Goal: Task Accomplishment & Management: Manage account settings

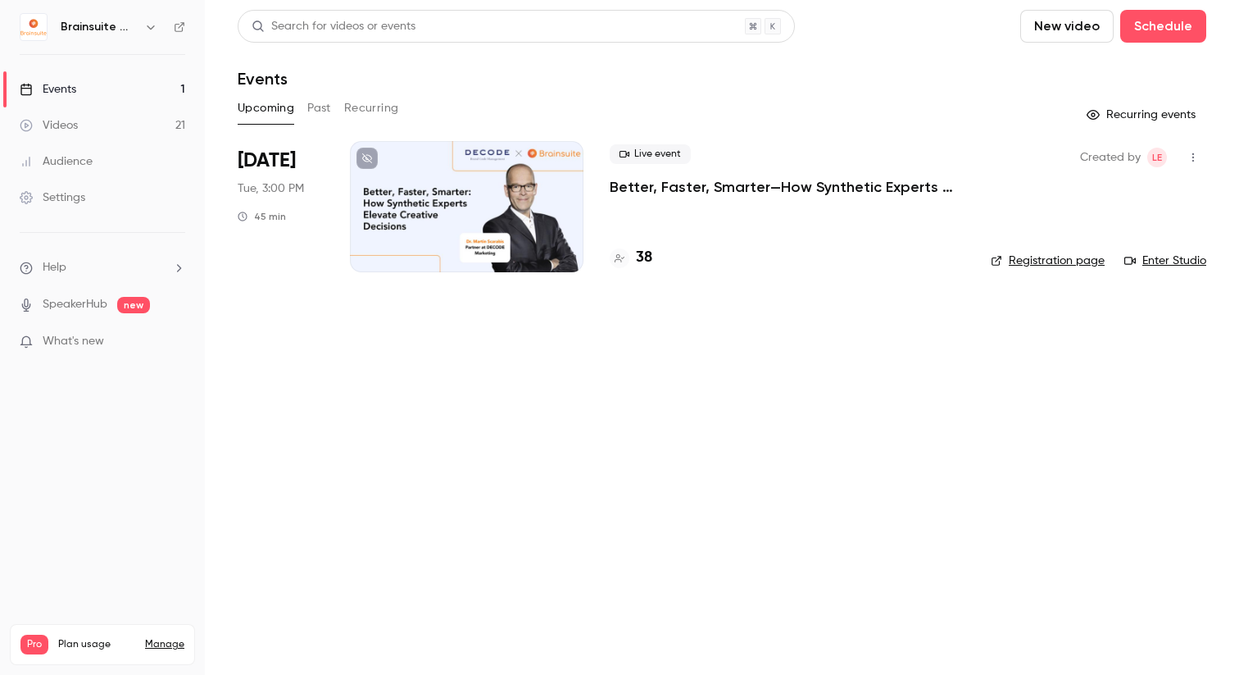
click at [1206, 166] on main "Search for videos or events New video Schedule Events Upcoming Past Recurring R…" at bounding box center [722, 337] width 1034 height 675
click at [1193, 160] on icon "button" at bounding box center [1194, 157] width 2 height 9
click at [1131, 291] on div "Duplicate" at bounding box center [1130, 284] width 125 height 16
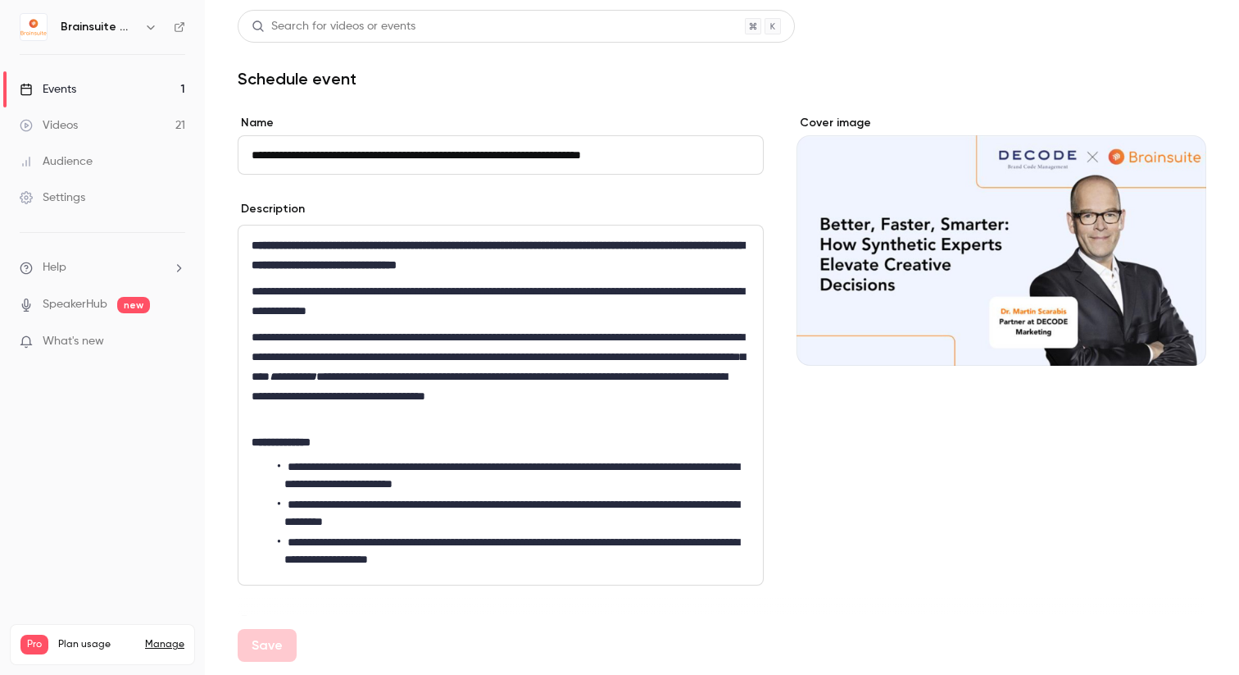
click at [289, 152] on input "**********" at bounding box center [501, 154] width 526 height 39
drag, startPoint x: 295, startPoint y: 152, endPoint x: 220, endPoint y: 152, distance: 75.4
click at [220, 152] on main "**********" at bounding box center [722, 337] width 1034 height 675
click at [256, 631] on button "Save" at bounding box center [267, 645] width 59 height 33
type input "**********"
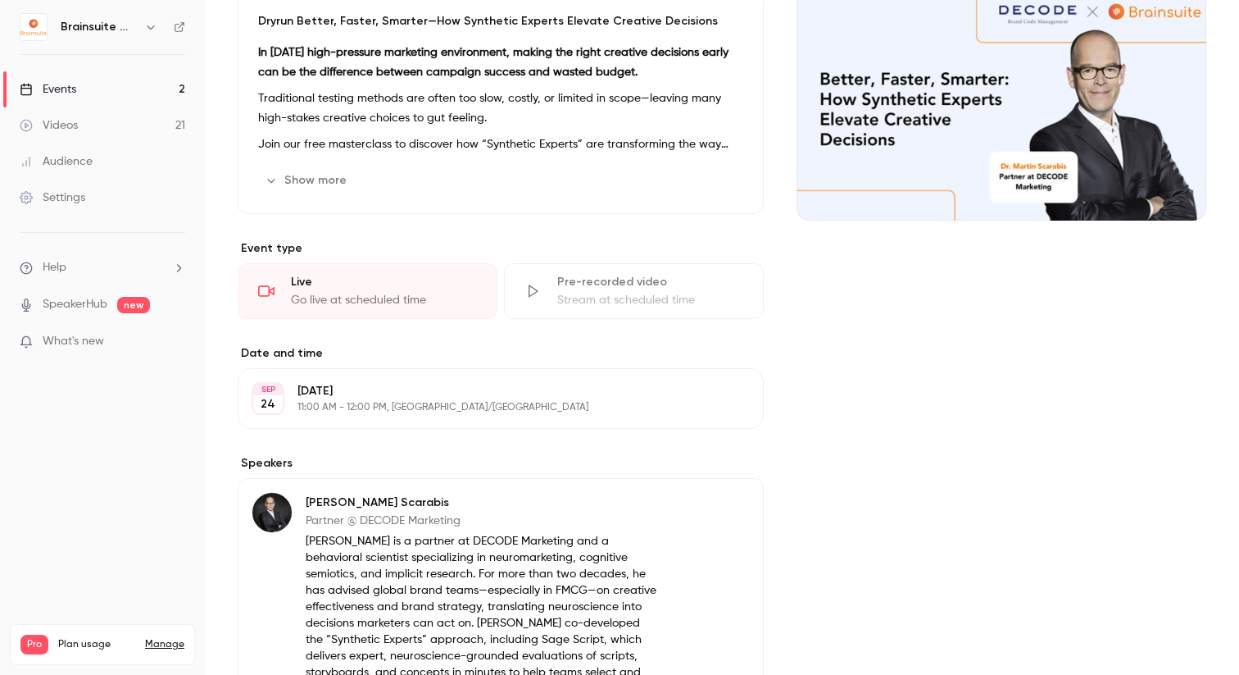
scroll to position [196, 0]
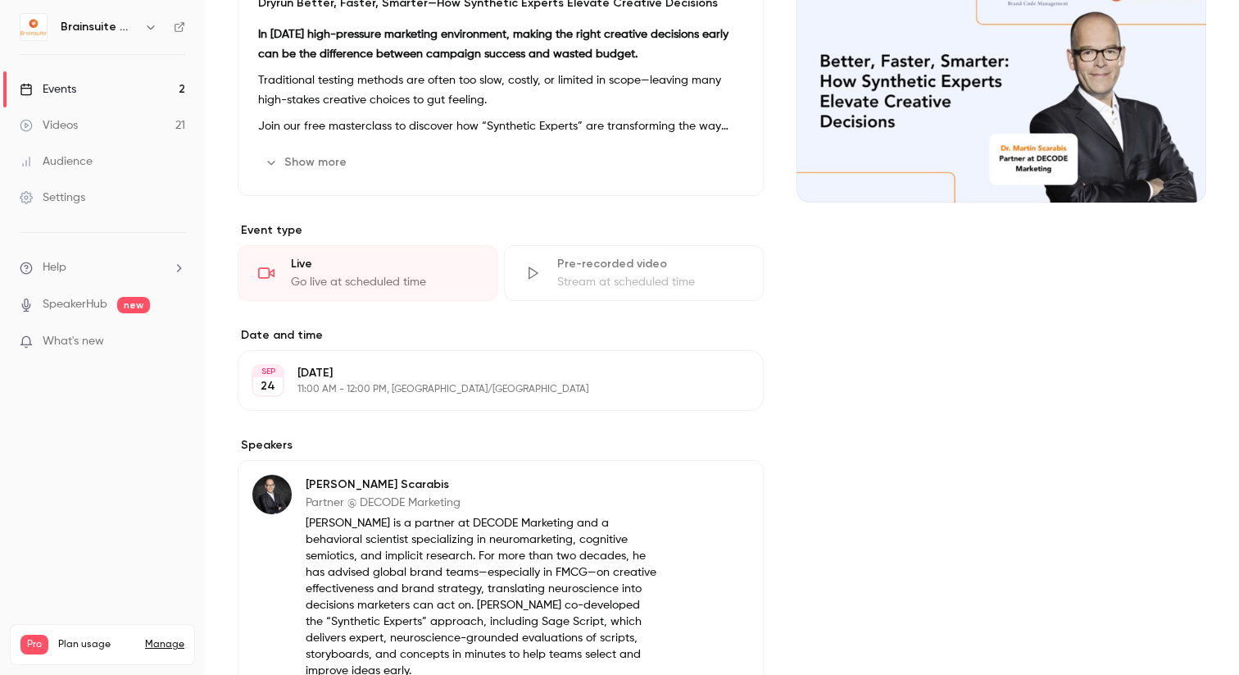
click at [704, 387] on button "Edit" at bounding box center [720, 380] width 60 height 26
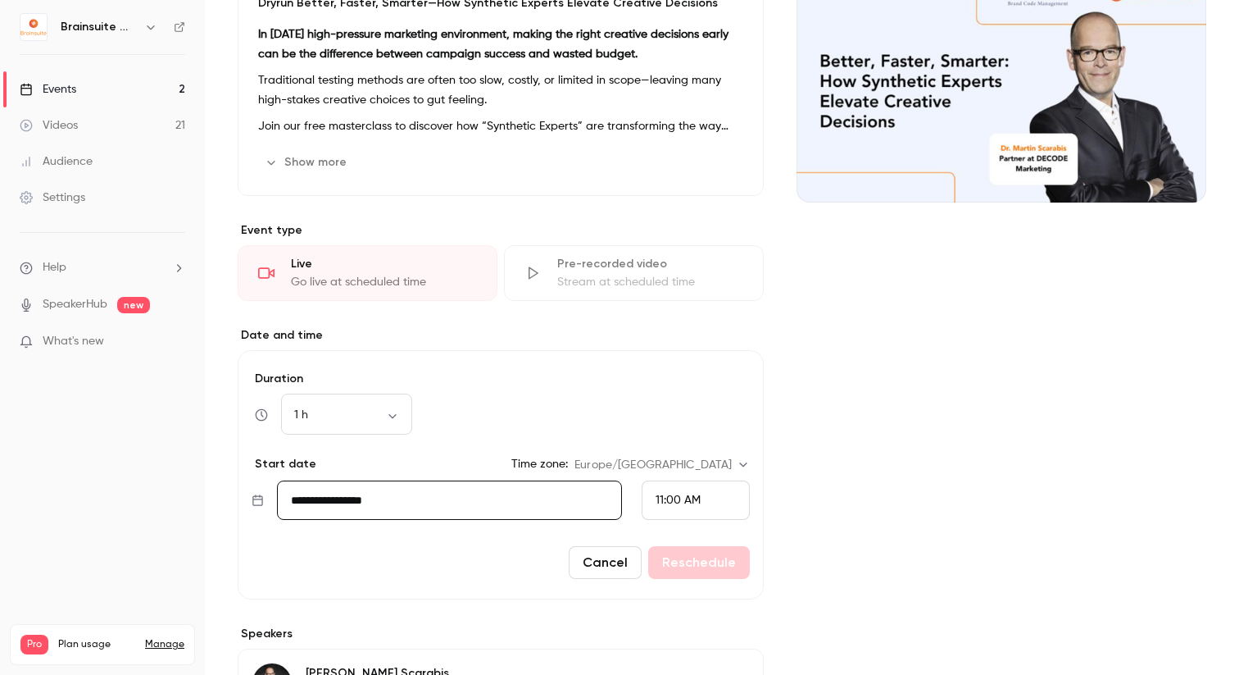
click at [410, 491] on input "**********" at bounding box center [449, 499] width 345 height 39
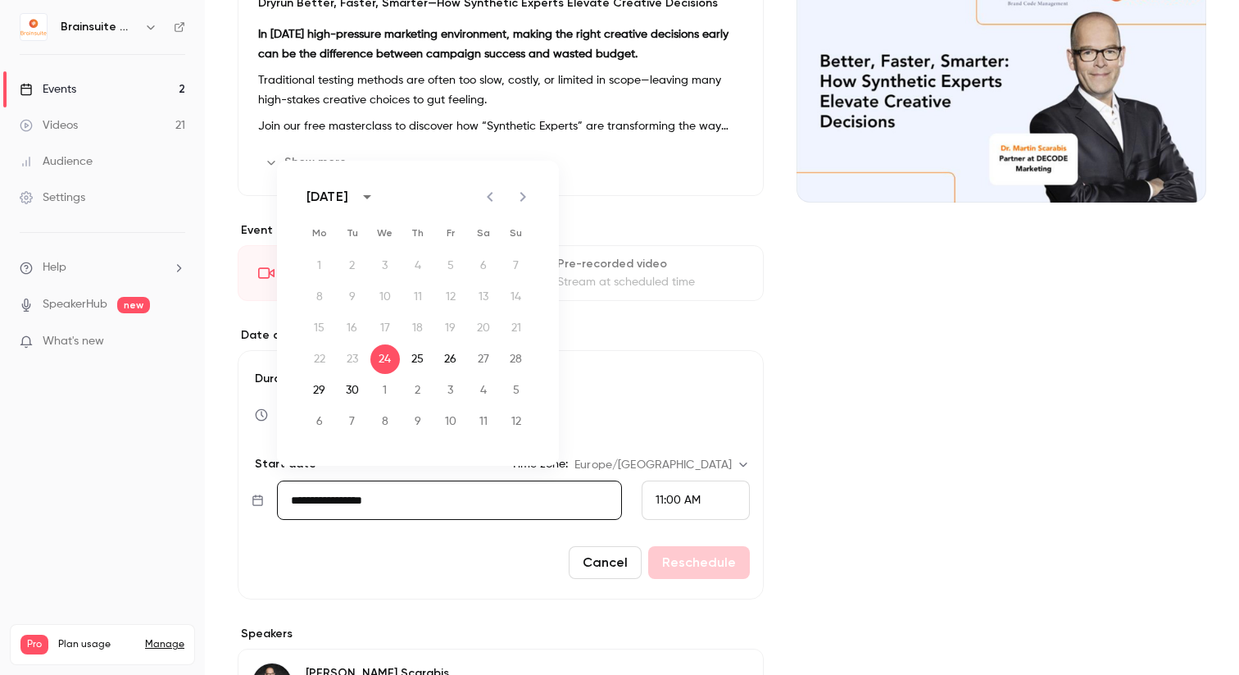
click at [660, 494] on span "11:00 AM" at bounding box center [678, 499] width 45 height 11
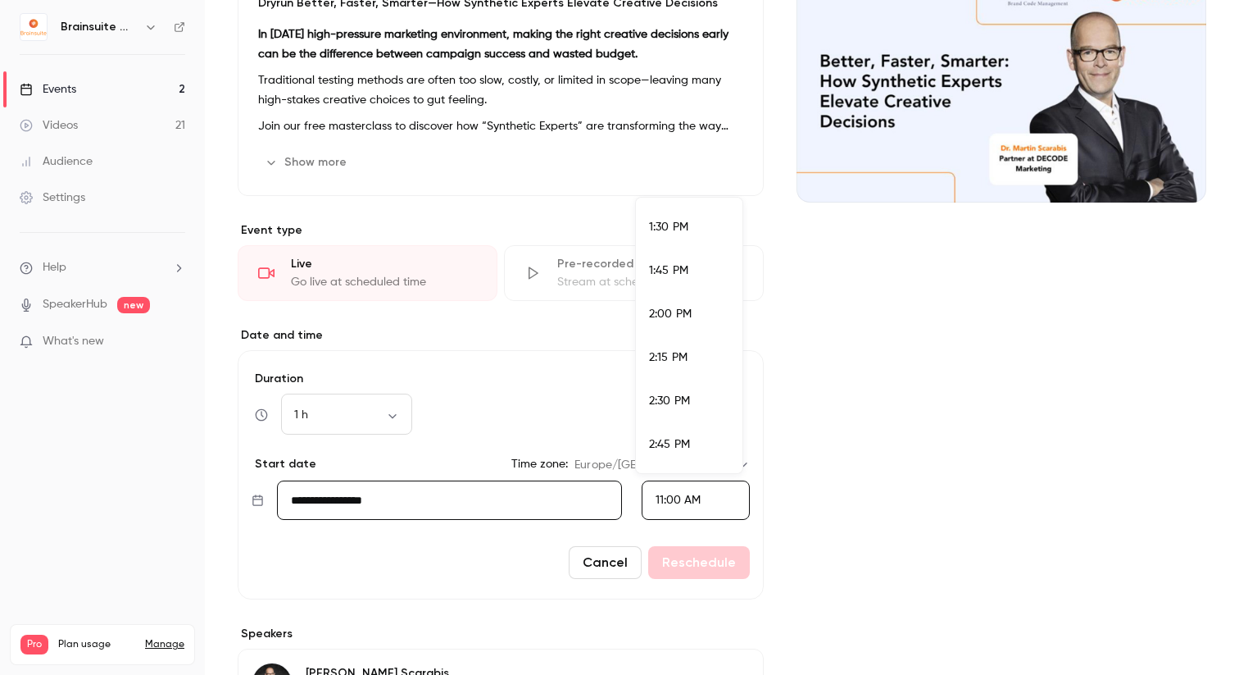
scroll to position [2345, 0]
click at [673, 302] on span "2:00 PM" at bounding box center [670, 306] width 43 height 11
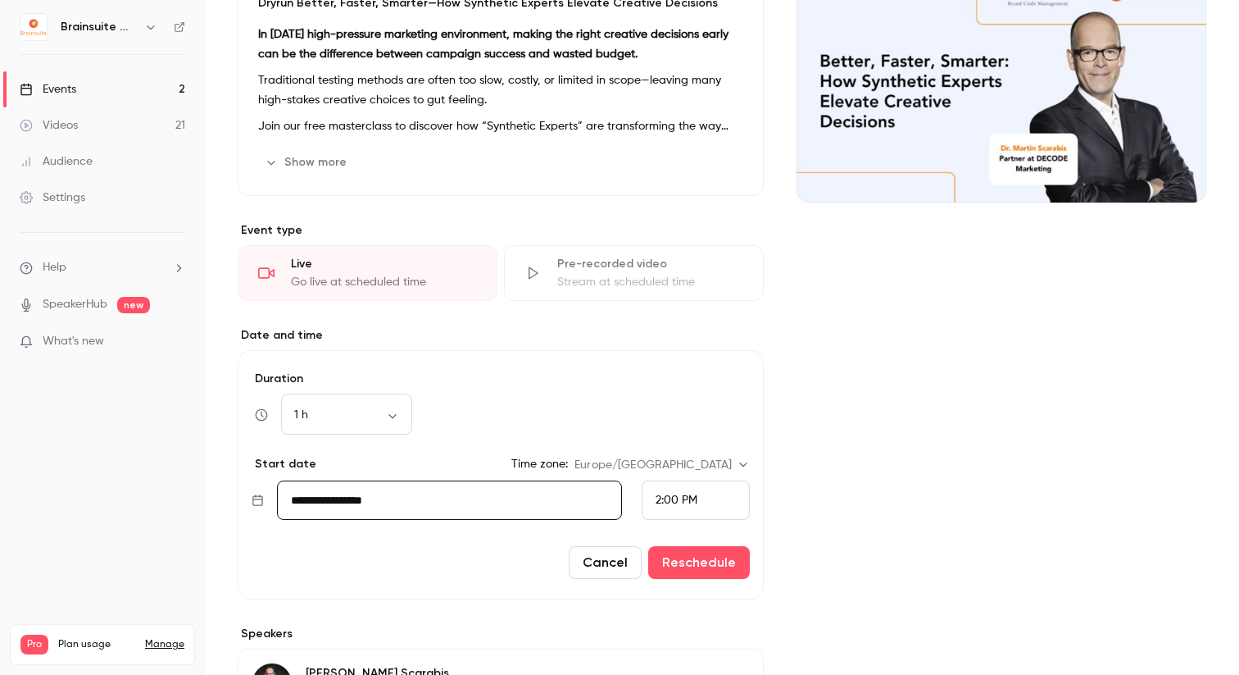
drag, startPoint x: 713, startPoint y: 561, endPoint x: 613, endPoint y: 417, distance: 175.5
click at [613, 419] on form "**********" at bounding box center [501, 474] width 526 height 249
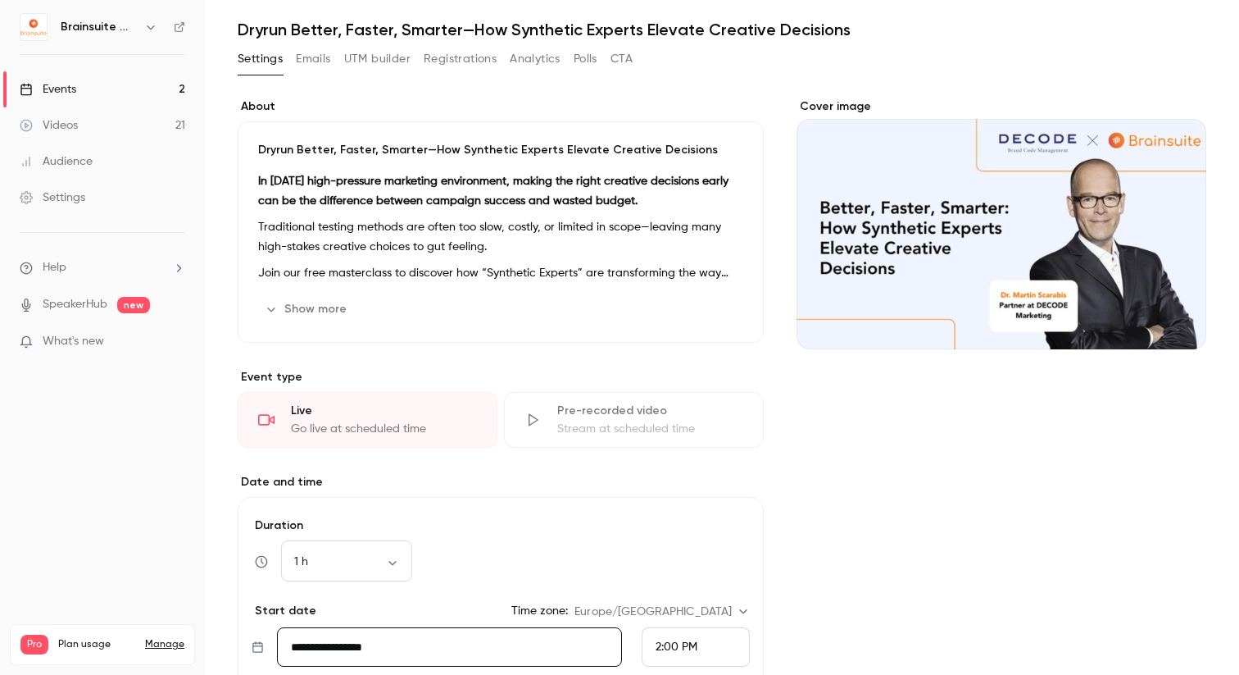
scroll to position [0, 0]
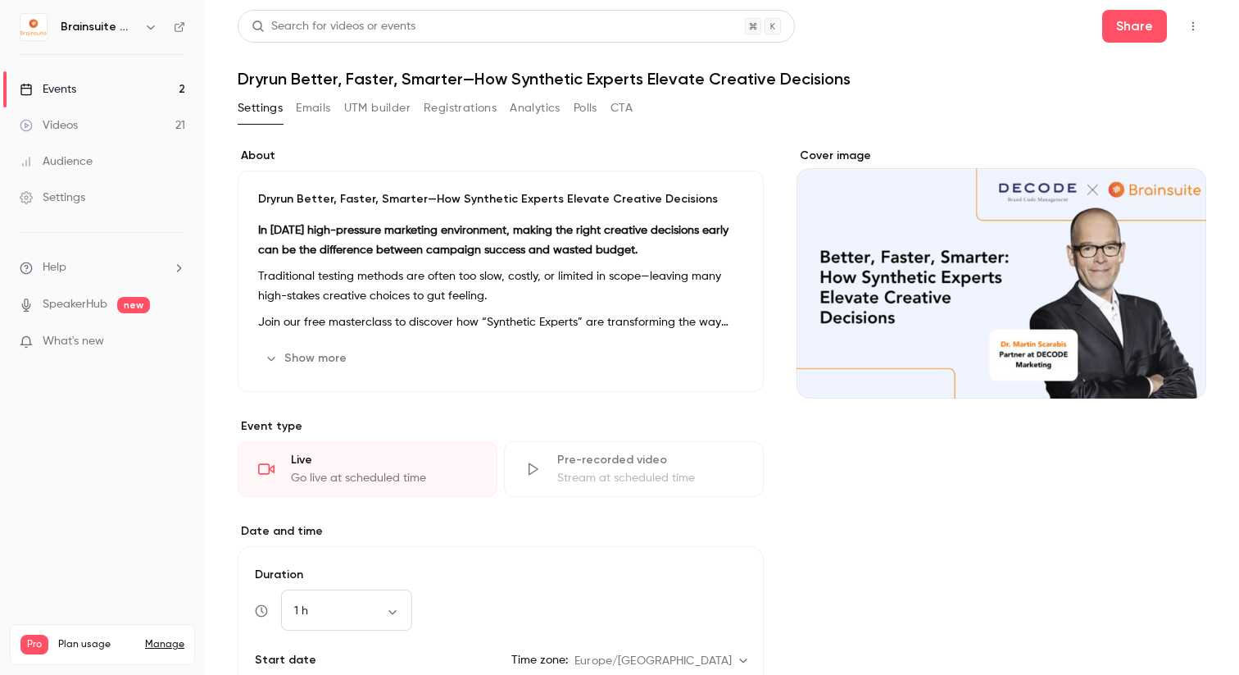
click at [467, 109] on button "Registrations" at bounding box center [460, 108] width 73 height 26
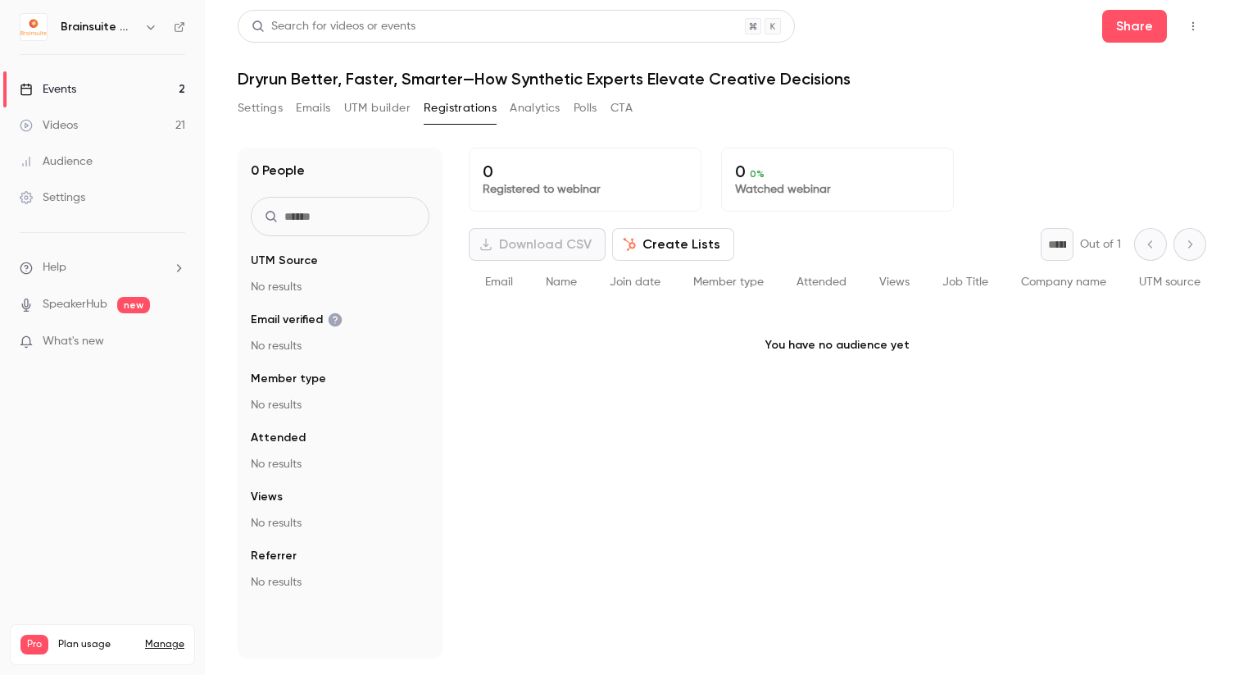
click at [265, 115] on button "Settings" at bounding box center [260, 108] width 45 height 26
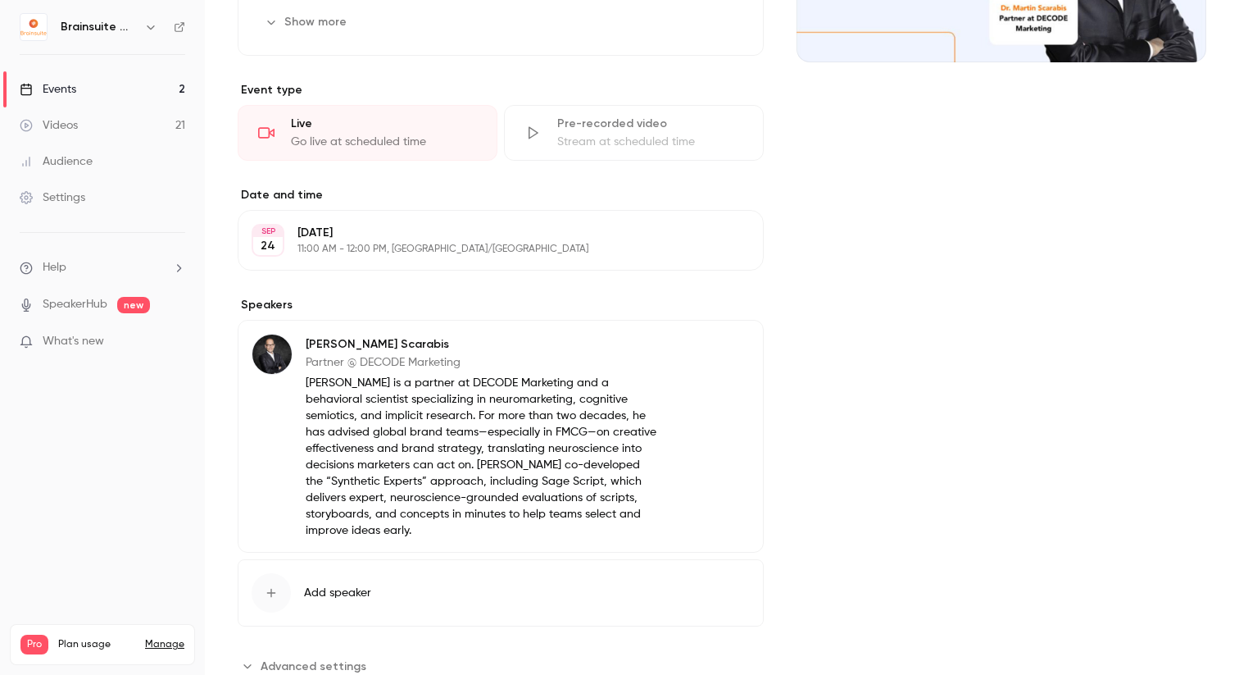
scroll to position [389, 0]
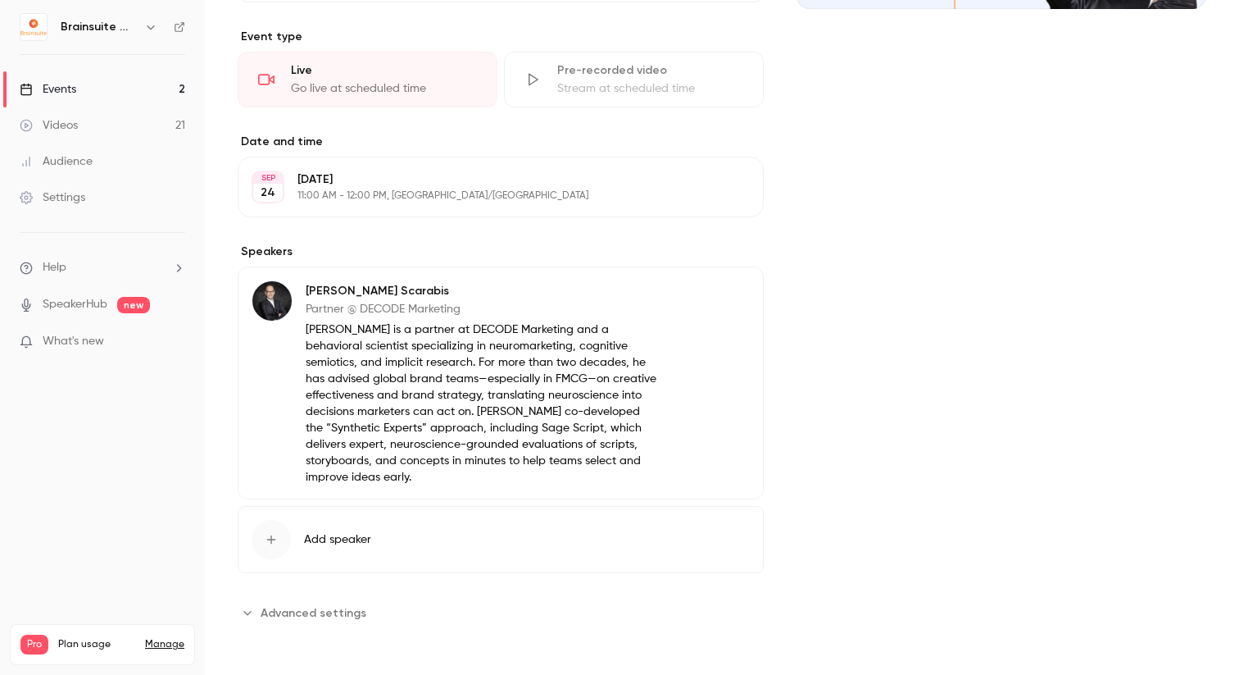
click at [716, 171] on div "[DATE] [DATE] 11:00 AM - 12:00 PM, [GEOGRAPHIC_DATA]/[GEOGRAPHIC_DATA] Edit" at bounding box center [501, 187] width 526 height 61
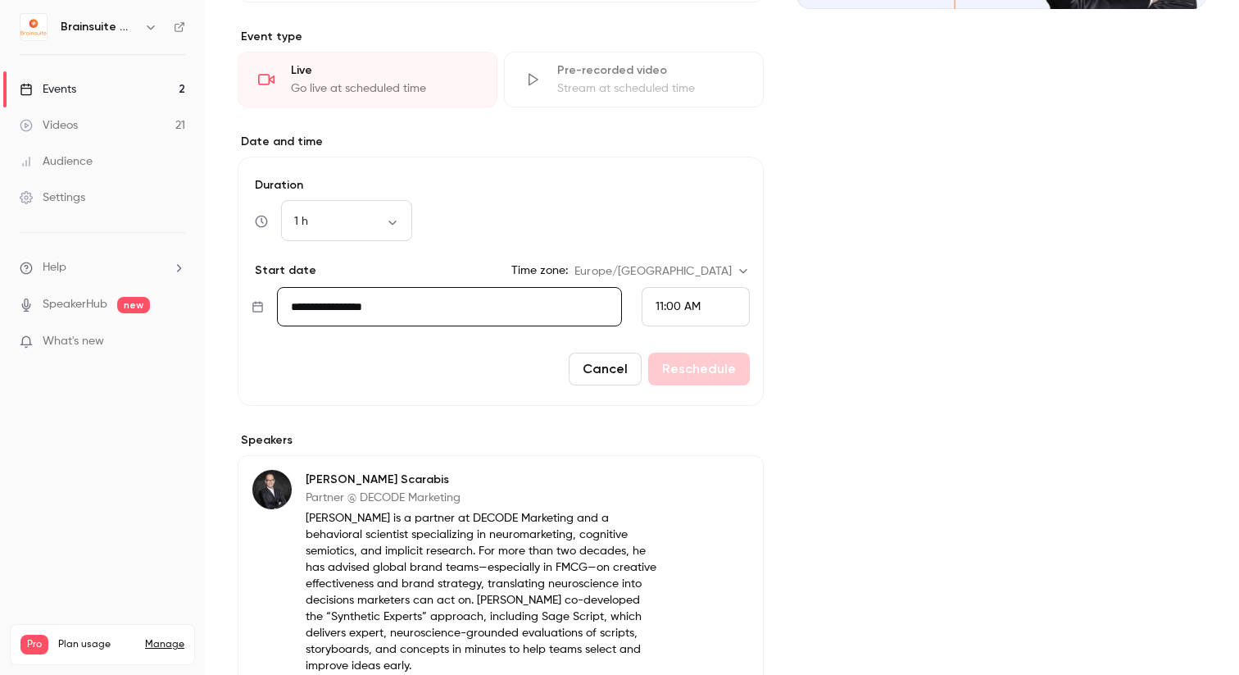
click at [661, 308] on span "11:00 AM" at bounding box center [678, 306] width 45 height 11
click at [650, 306] on div at bounding box center [619, 337] width 1239 height 675
click at [656, 306] on span "11:00 AM" at bounding box center [678, 306] width 45 height 11
click at [687, 125] on li "2:00 PM" at bounding box center [689, 136] width 107 height 43
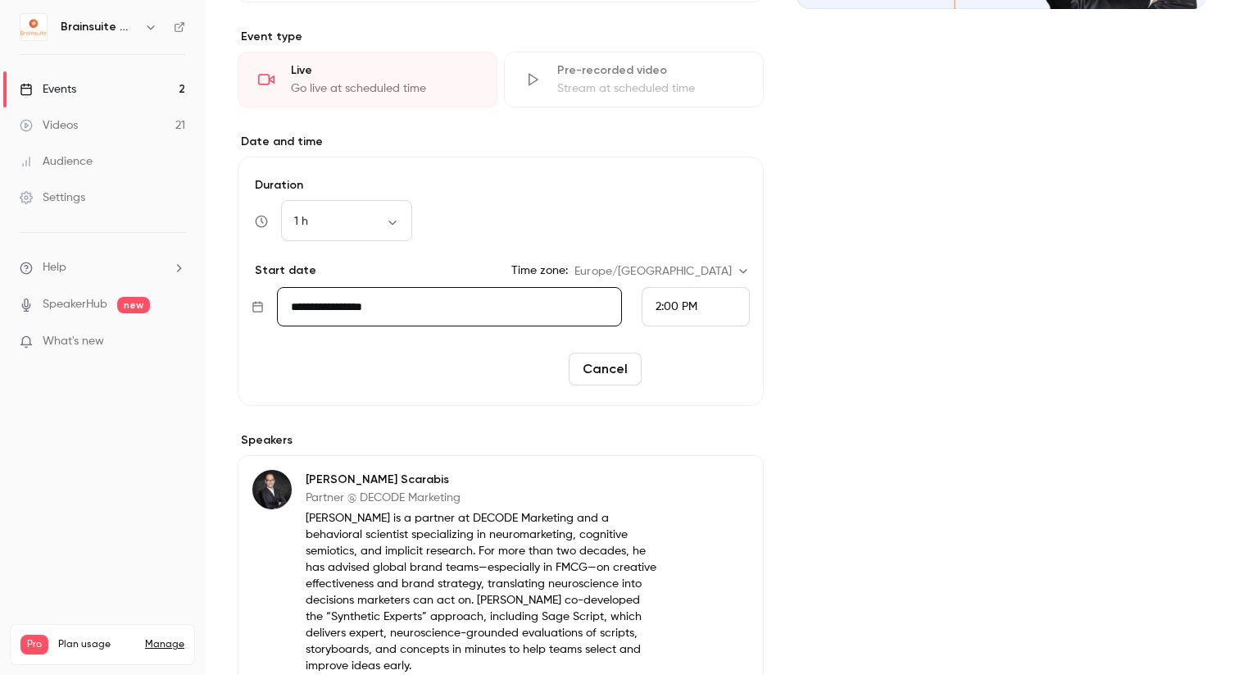
click at [707, 365] on button "Reschedule" at bounding box center [699, 368] width 102 height 33
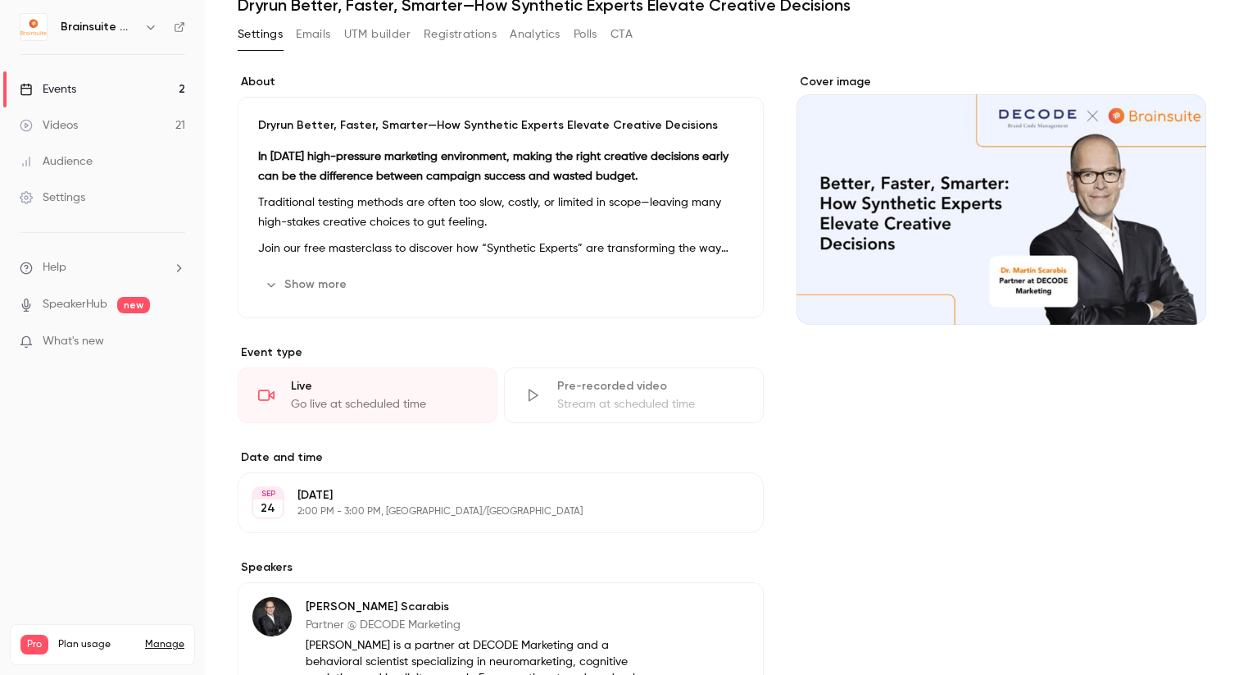
scroll to position [0, 0]
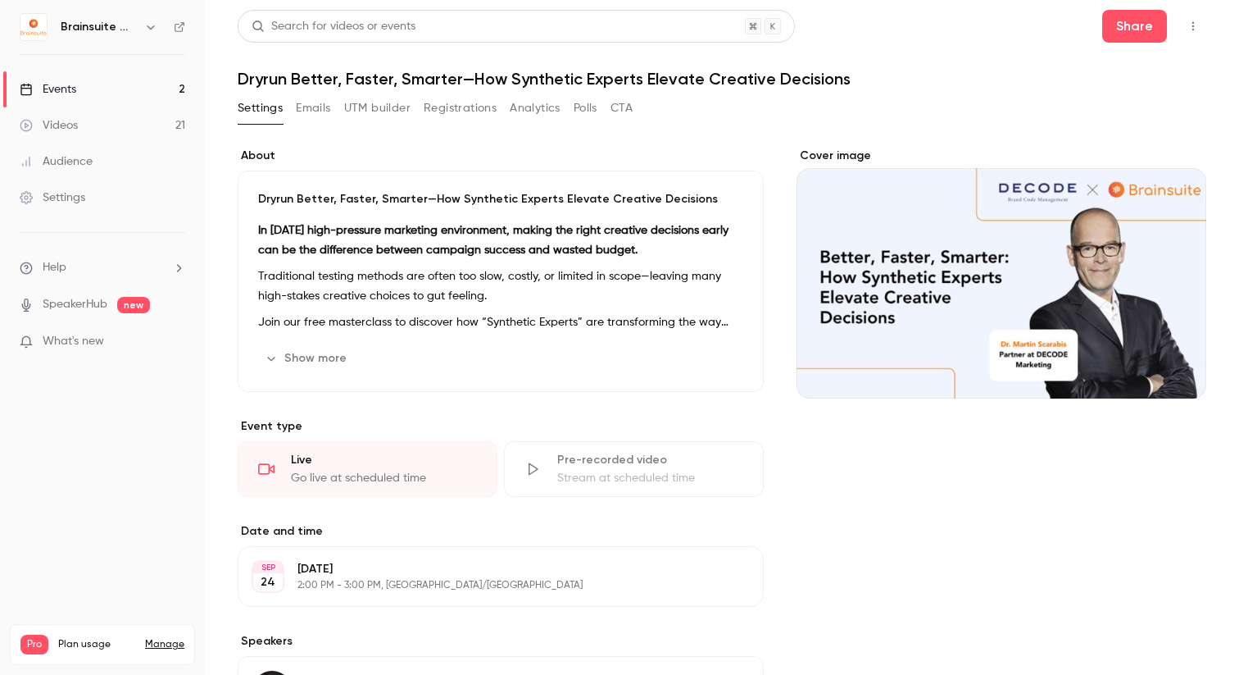
click at [311, 108] on button "Emails" at bounding box center [313, 108] width 34 height 26
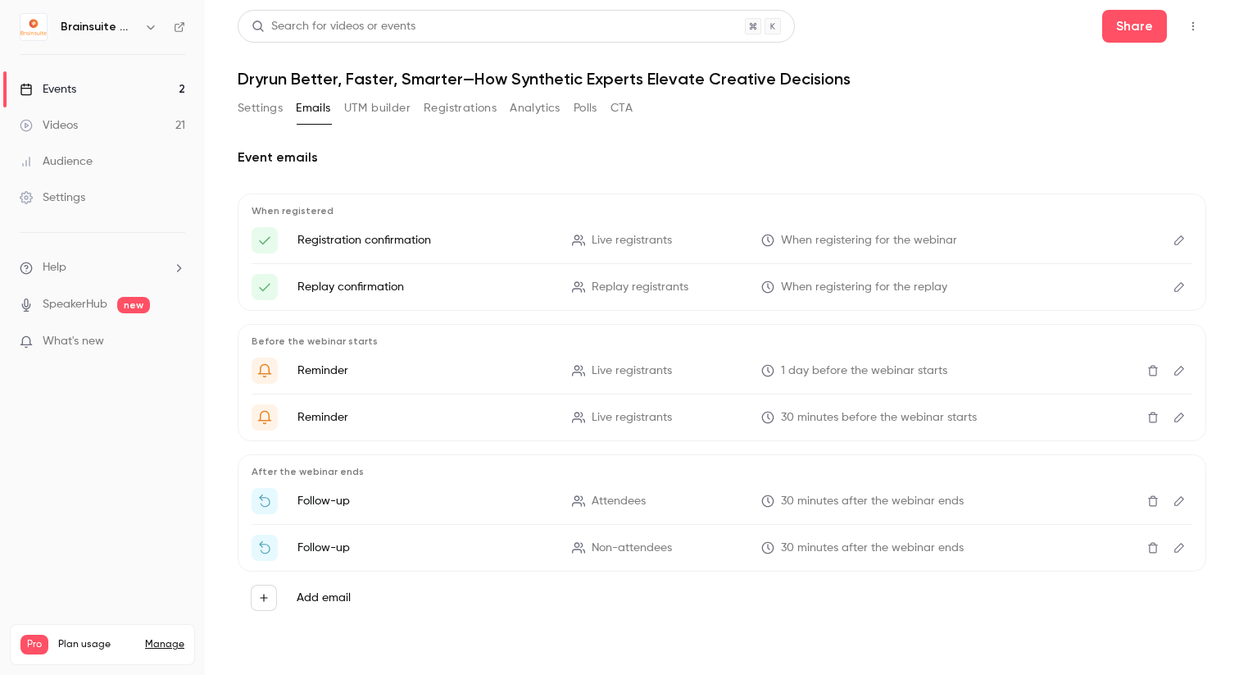
click at [1212, 24] on main "Search for videos or events Share Dryrun Better, Faster, Smarter—How Synthetic …" at bounding box center [722, 337] width 1034 height 675
click at [1202, 24] on button "button" at bounding box center [1193, 26] width 26 height 26
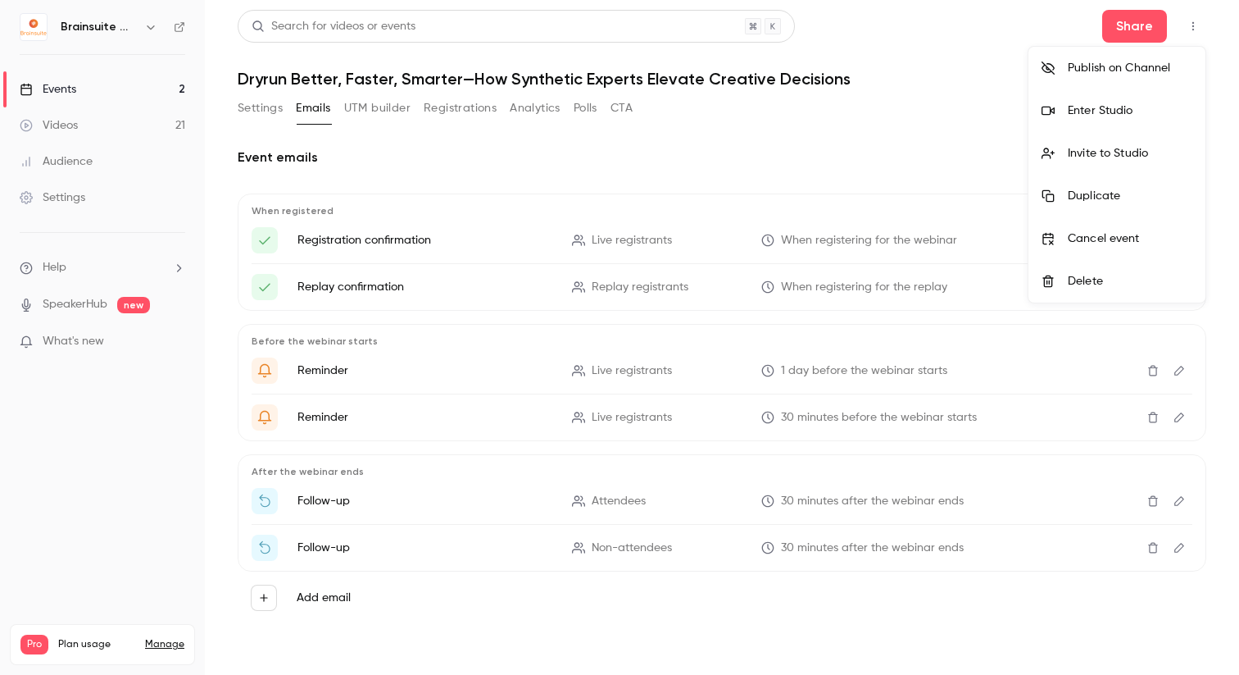
click at [1133, 115] on div "Enter Studio" at bounding box center [1130, 110] width 125 height 16
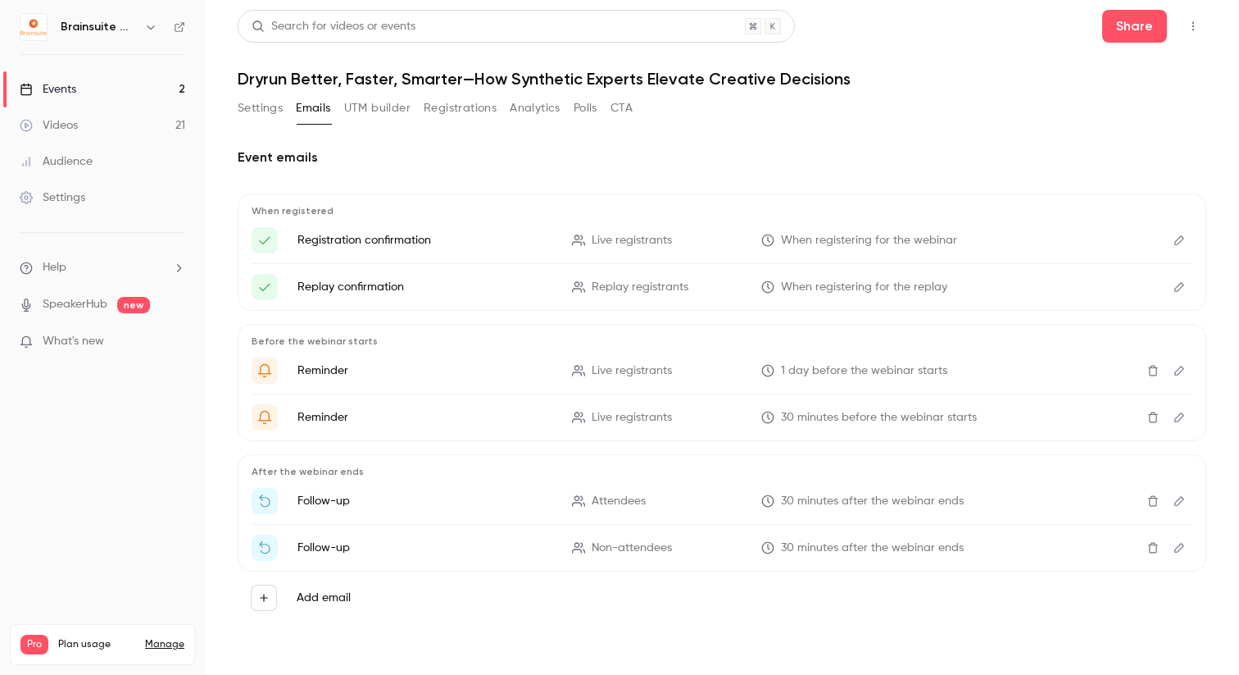
click at [126, 212] on link "Settings" at bounding box center [102, 198] width 205 height 36
